Goal: Use online tool/utility

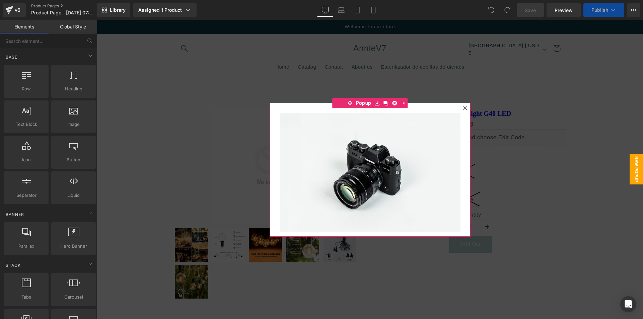
click at [399, 100] on link at bounding box center [403, 103] width 9 height 10
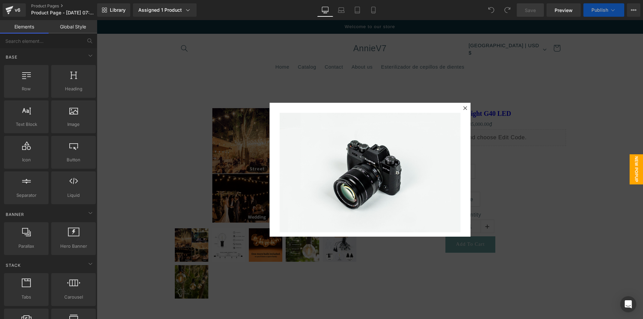
click at [401, 102] on div at bounding box center [370, 169] width 546 height 299
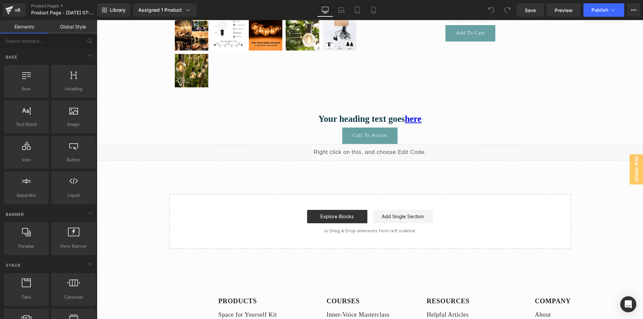
scroll to position [268, 0]
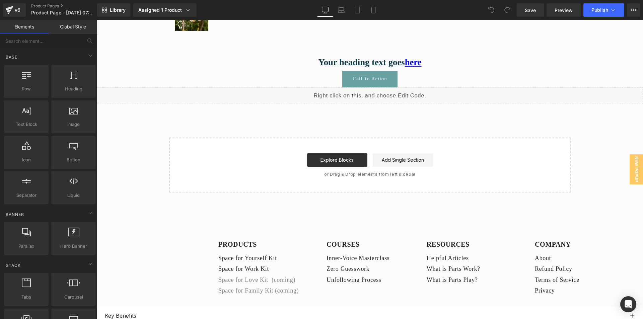
click at [264, 97] on div "Liquid" at bounding box center [370, 95] width 546 height 17
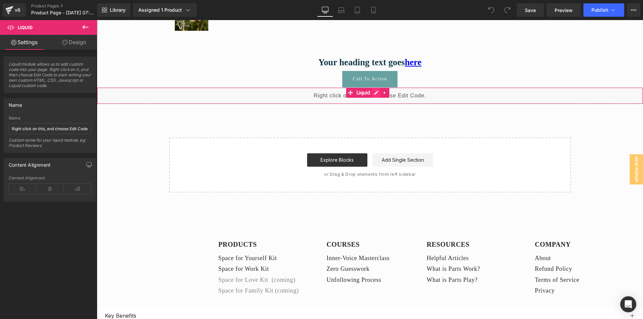
click at [375, 93] on div "Liquid" at bounding box center [370, 95] width 546 height 17
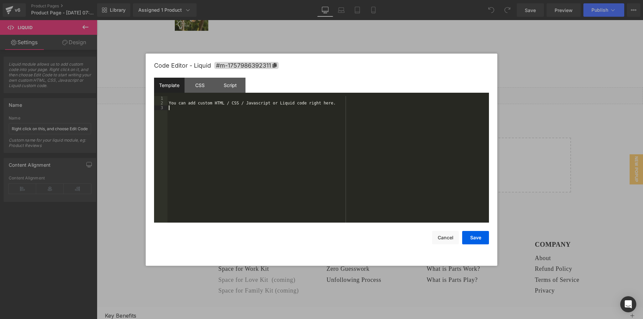
click at [237, 109] on div "You can add custom HTML / CSS / Javascript or Liquid code right here." at bounding box center [328, 164] width 322 height 136
click at [237, 103] on div "You can add custom HTML / CSS / Javascript or Liquid code right here." at bounding box center [328, 164] width 322 height 136
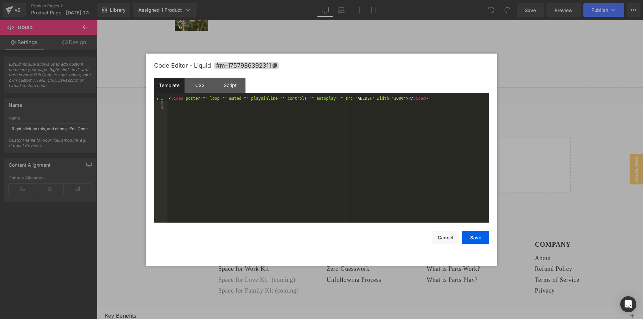
click at [347, 100] on div "< video poster = "" loop = "" muted = "" playsinline = "" controls = "" autopla…" at bounding box center [328, 164] width 322 height 136
click at [123, 191] on div at bounding box center [321, 159] width 643 height 319
